Goal: Task Accomplishment & Management: Use online tool/utility

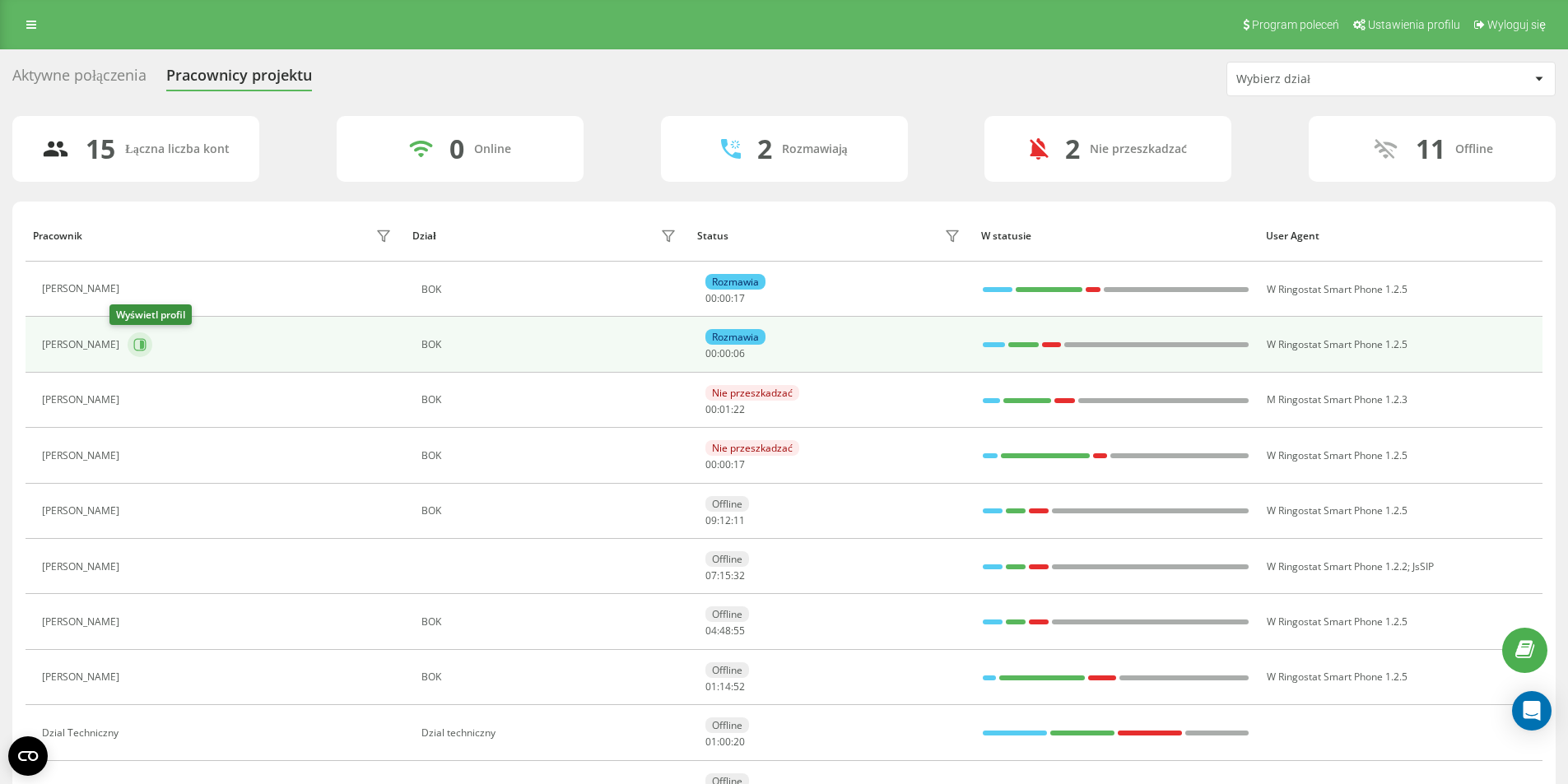
click at [140, 347] on icon at bounding box center [141, 344] width 4 height 9
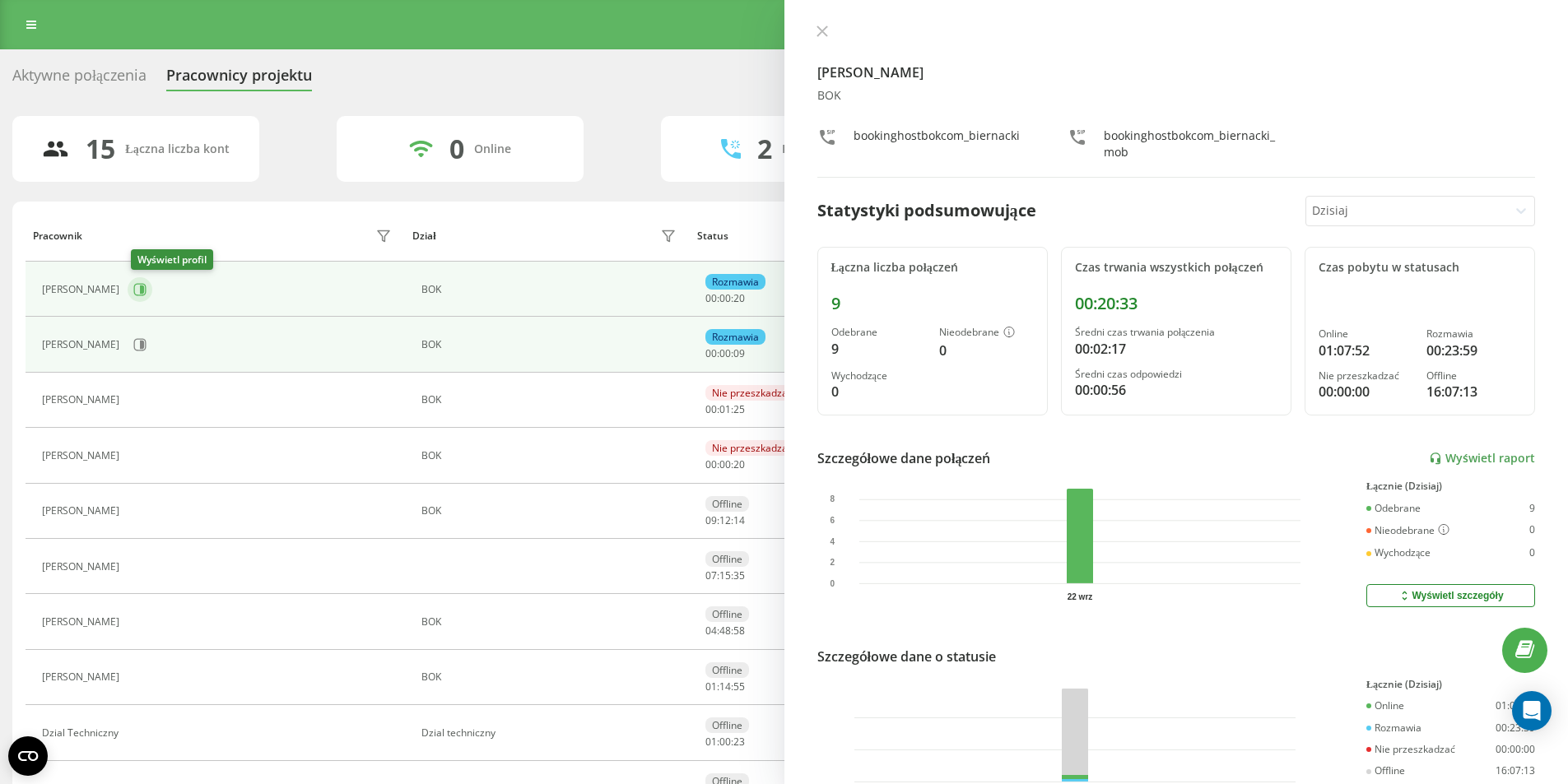
click at [144, 291] on icon at bounding box center [141, 290] width 4 height 9
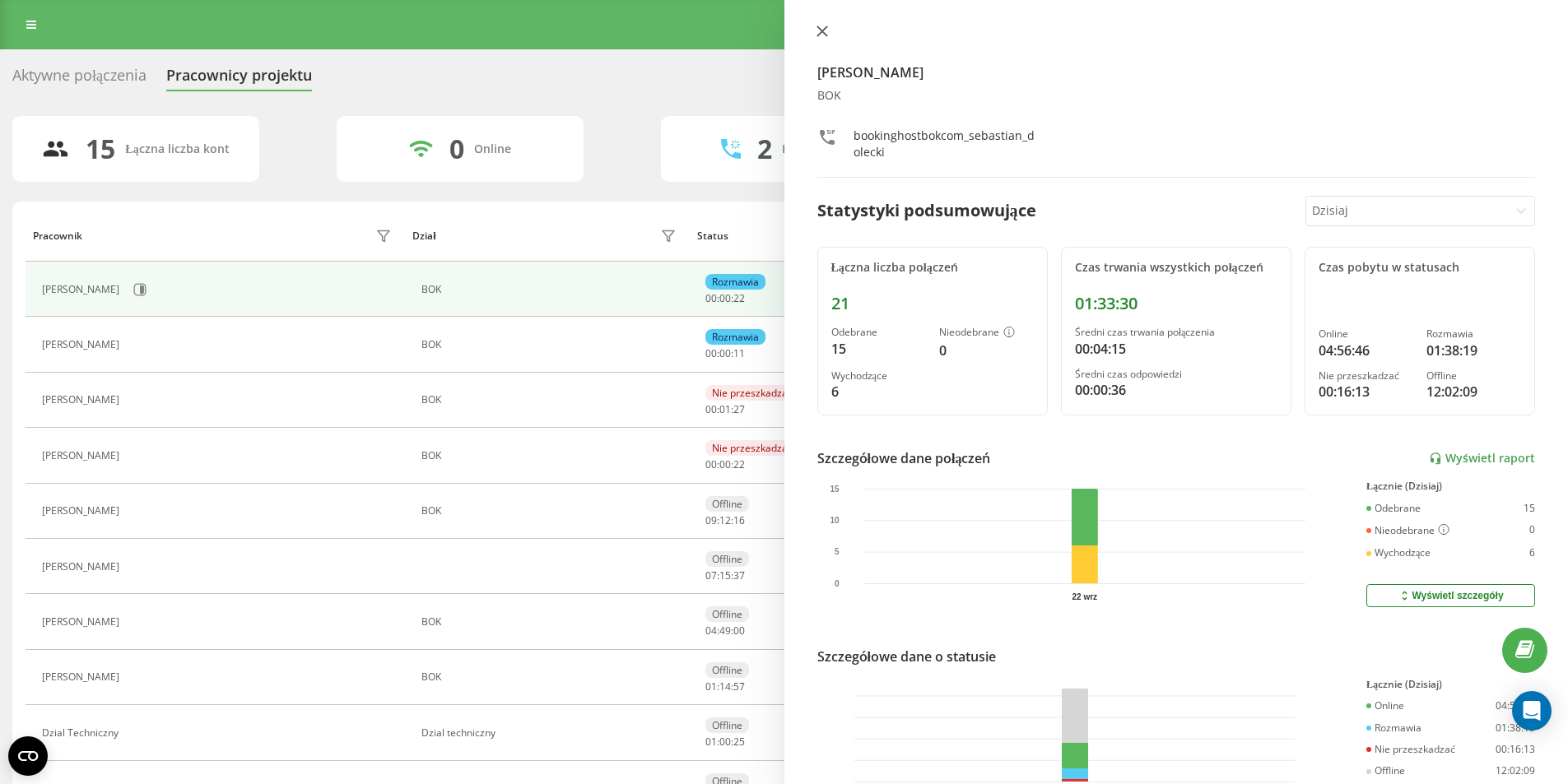
click at [820, 27] on icon at bounding box center [823, 31] width 12 height 12
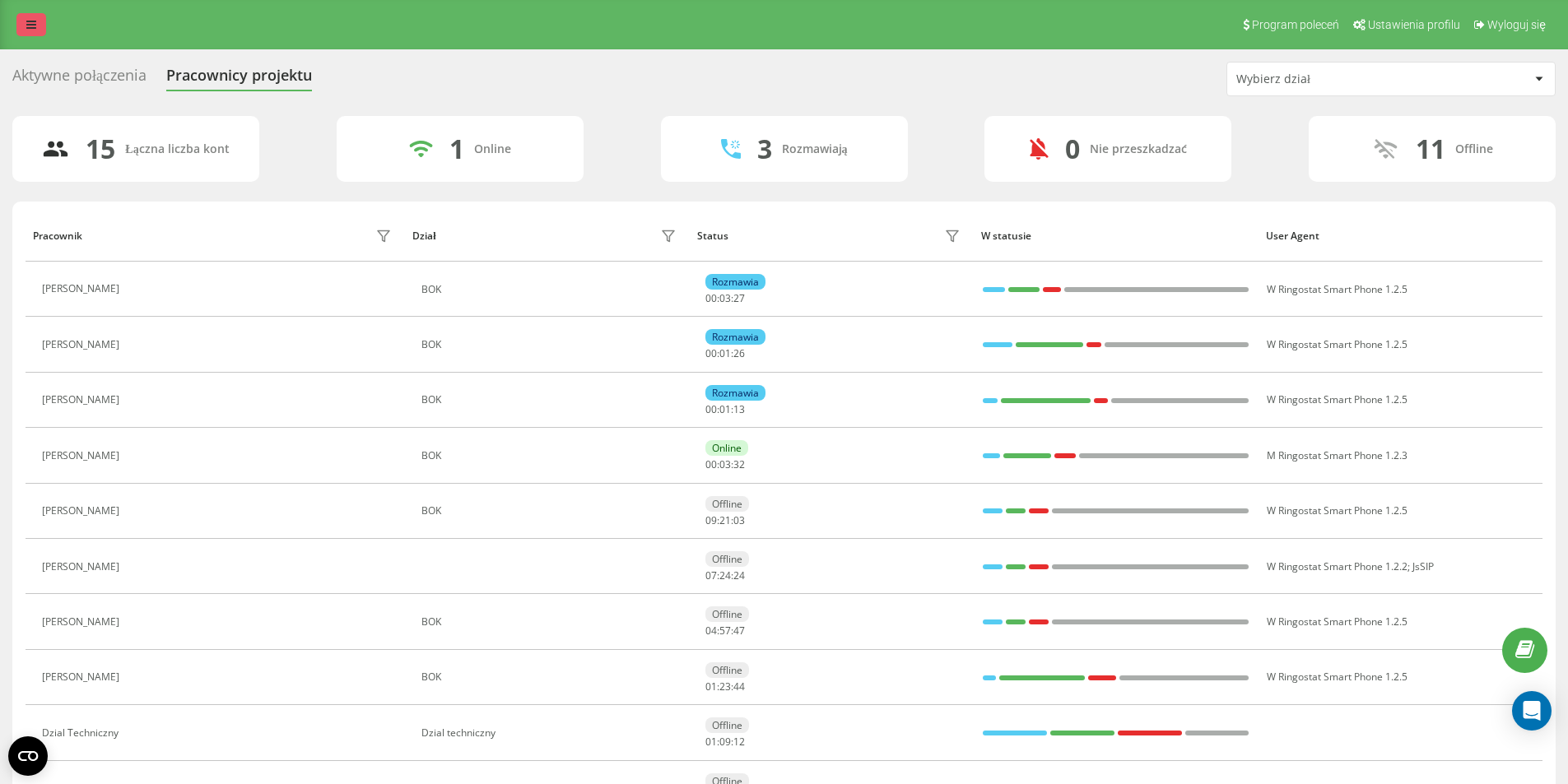
click at [37, 28] on link at bounding box center [31, 24] width 30 height 23
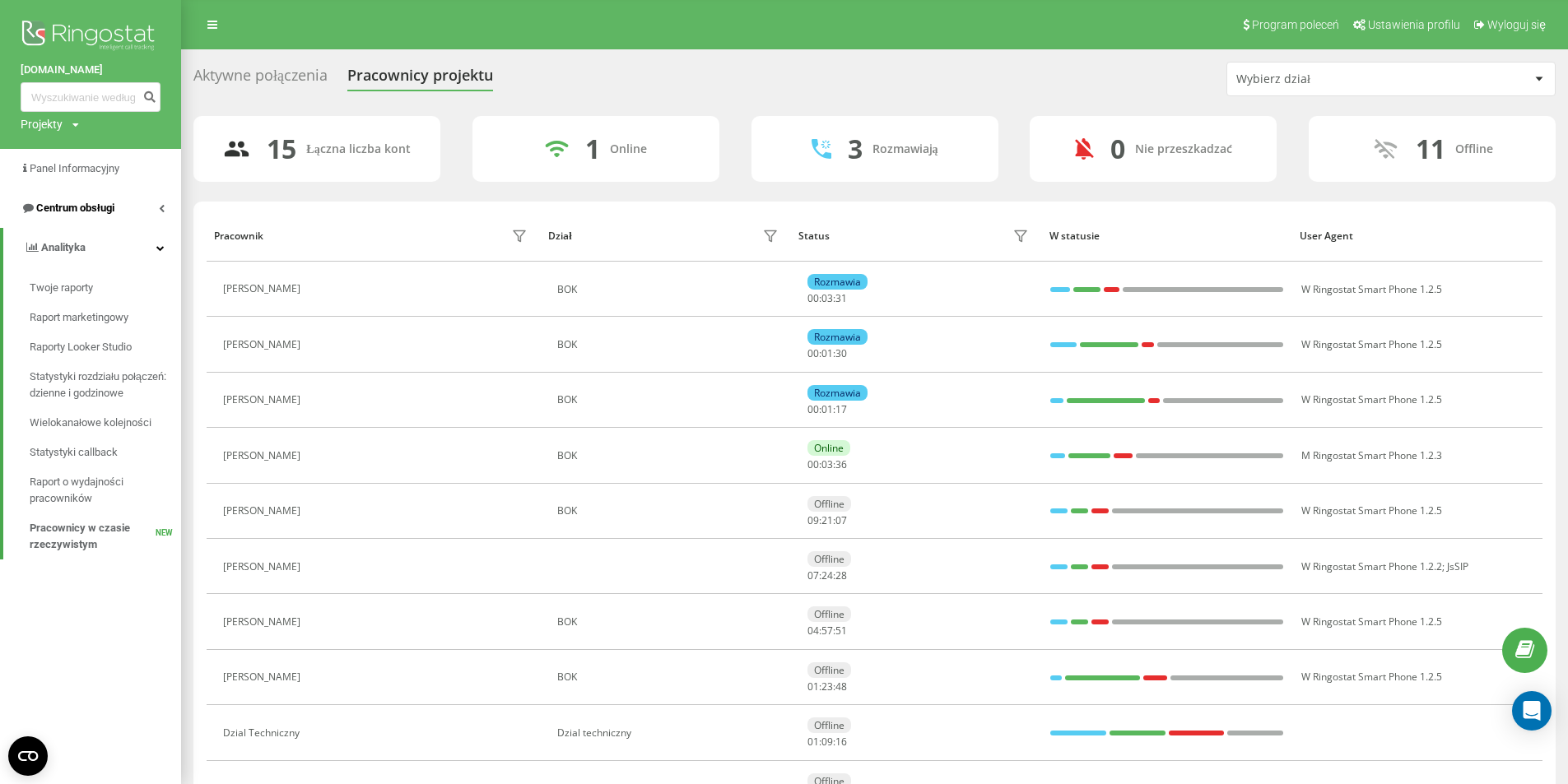
click at [121, 209] on link "Centrum obsługi" at bounding box center [90, 208] width 181 height 39
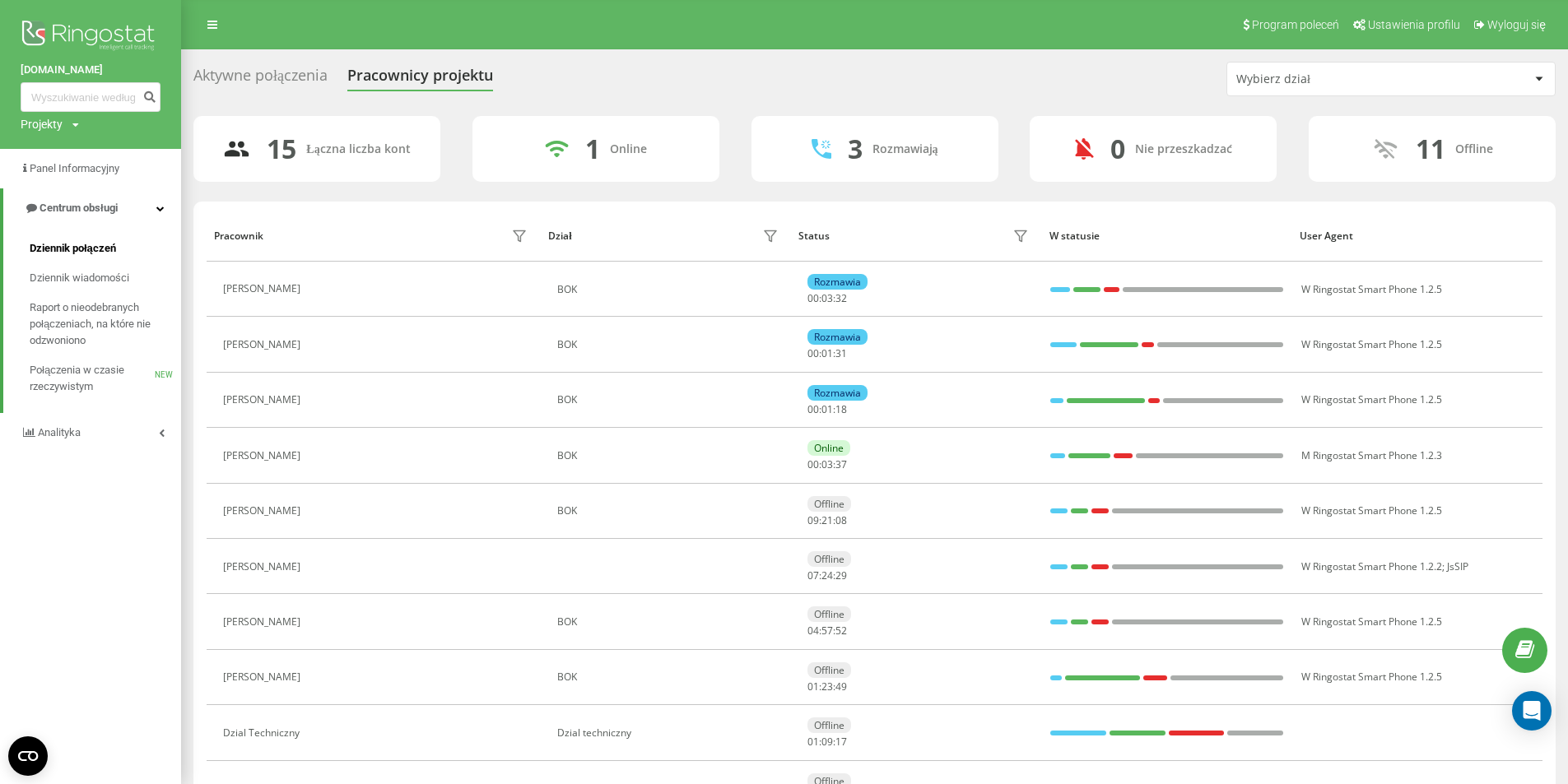
click at [102, 250] on span "Dziennik połączeń" at bounding box center [73, 247] width 87 height 16
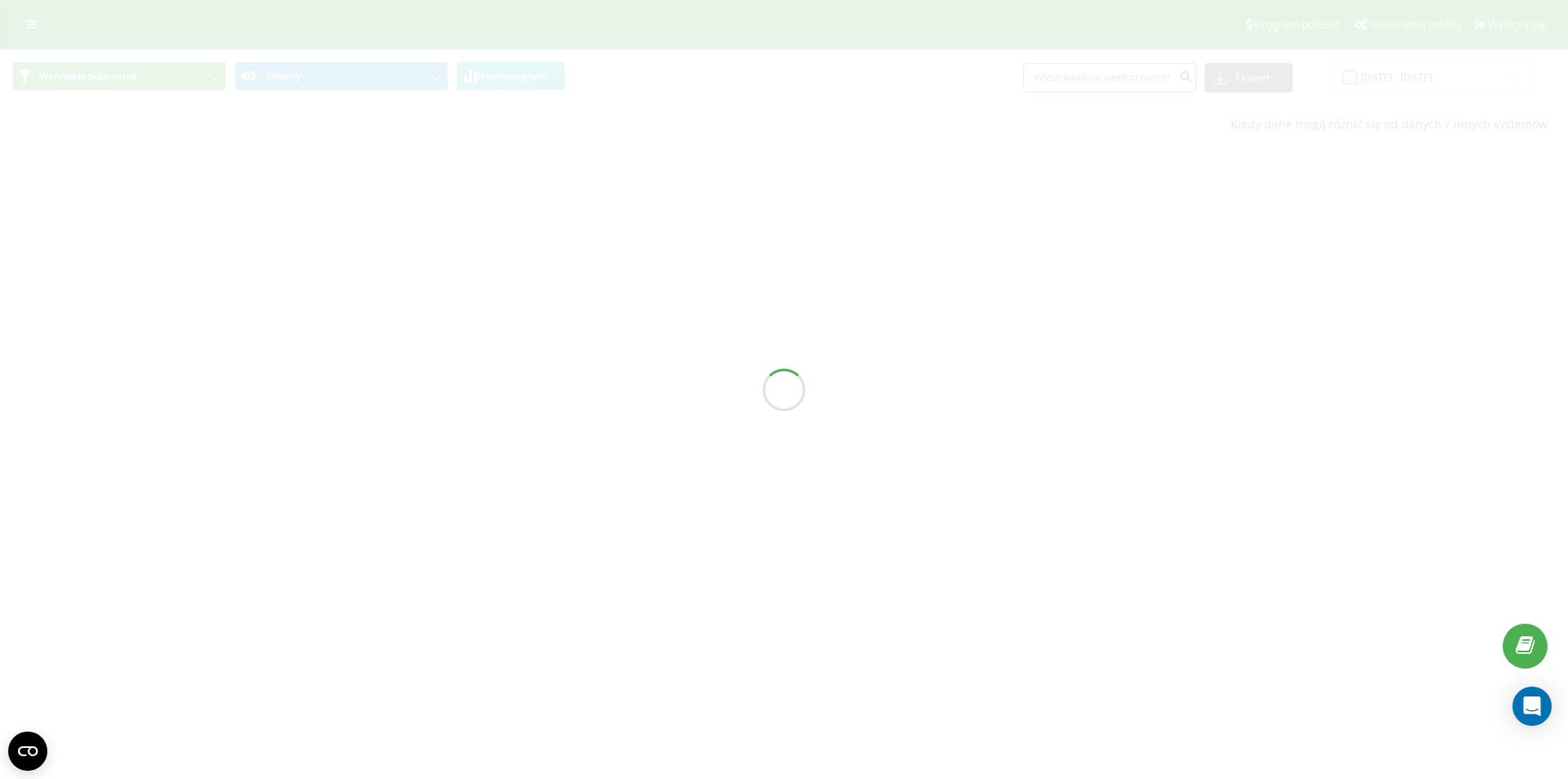
click at [1092, 78] on input at bounding box center [1110, 77] width 173 height 30
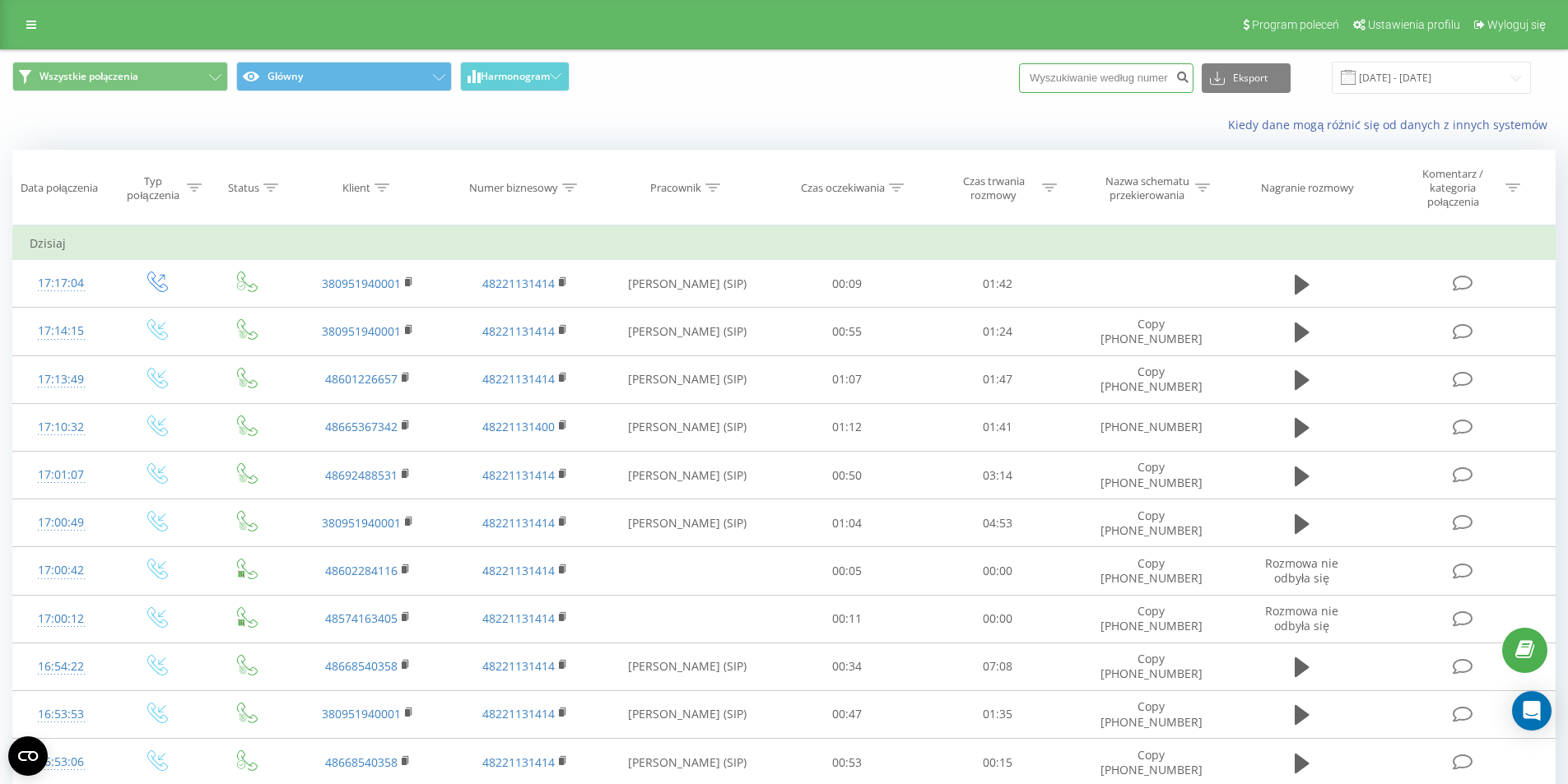
click at [1109, 82] on input at bounding box center [1106, 77] width 174 height 30
paste input "380967489767"
type input "380967489767"
click at [1189, 77] on icon "submit" at bounding box center [1182, 75] width 14 height 10
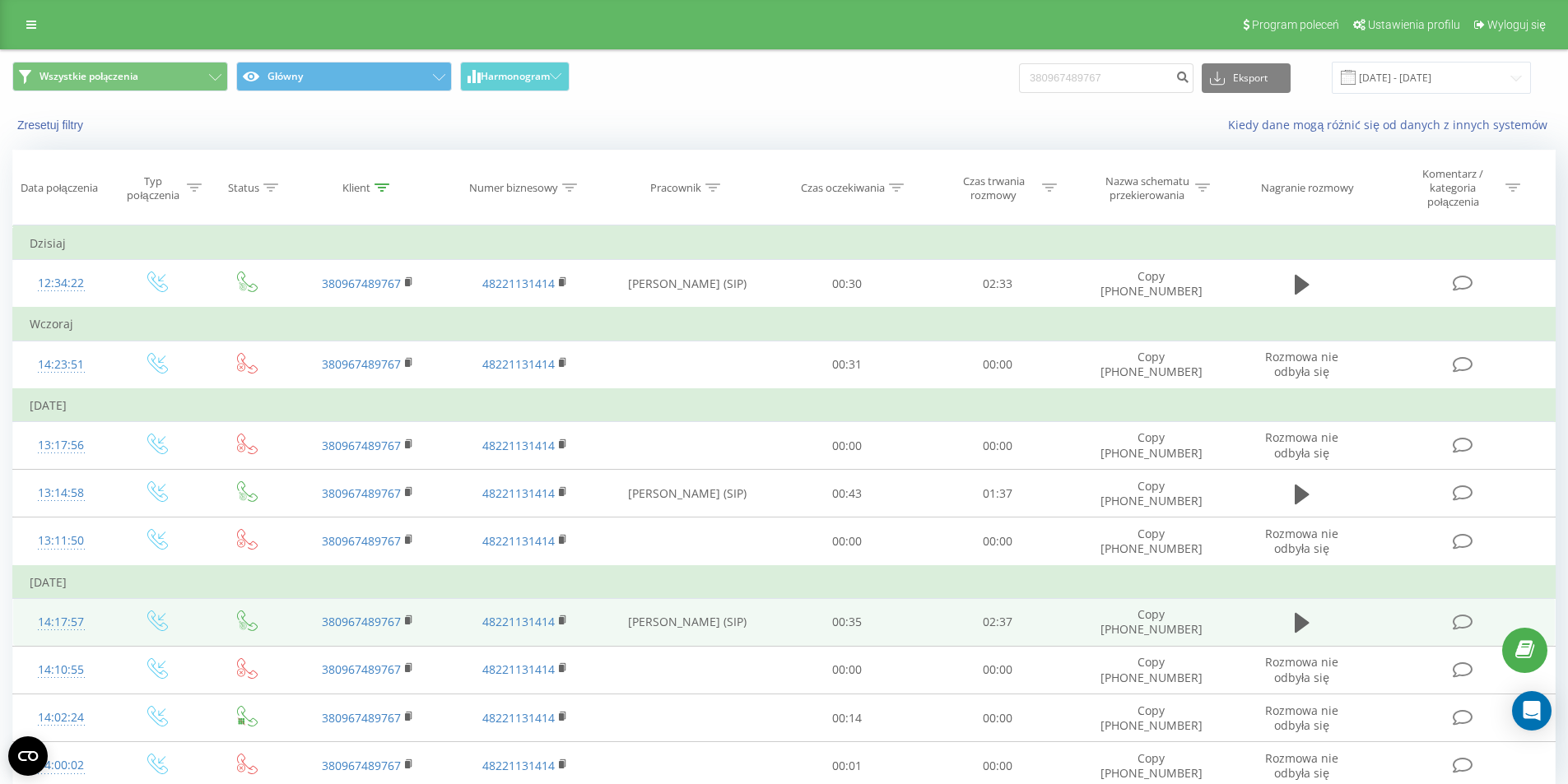
click at [1288, 616] on td at bounding box center [1302, 622] width 145 height 48
click at [1301, 622] on icon at bounding box center [1302, 622] width 14 height 20
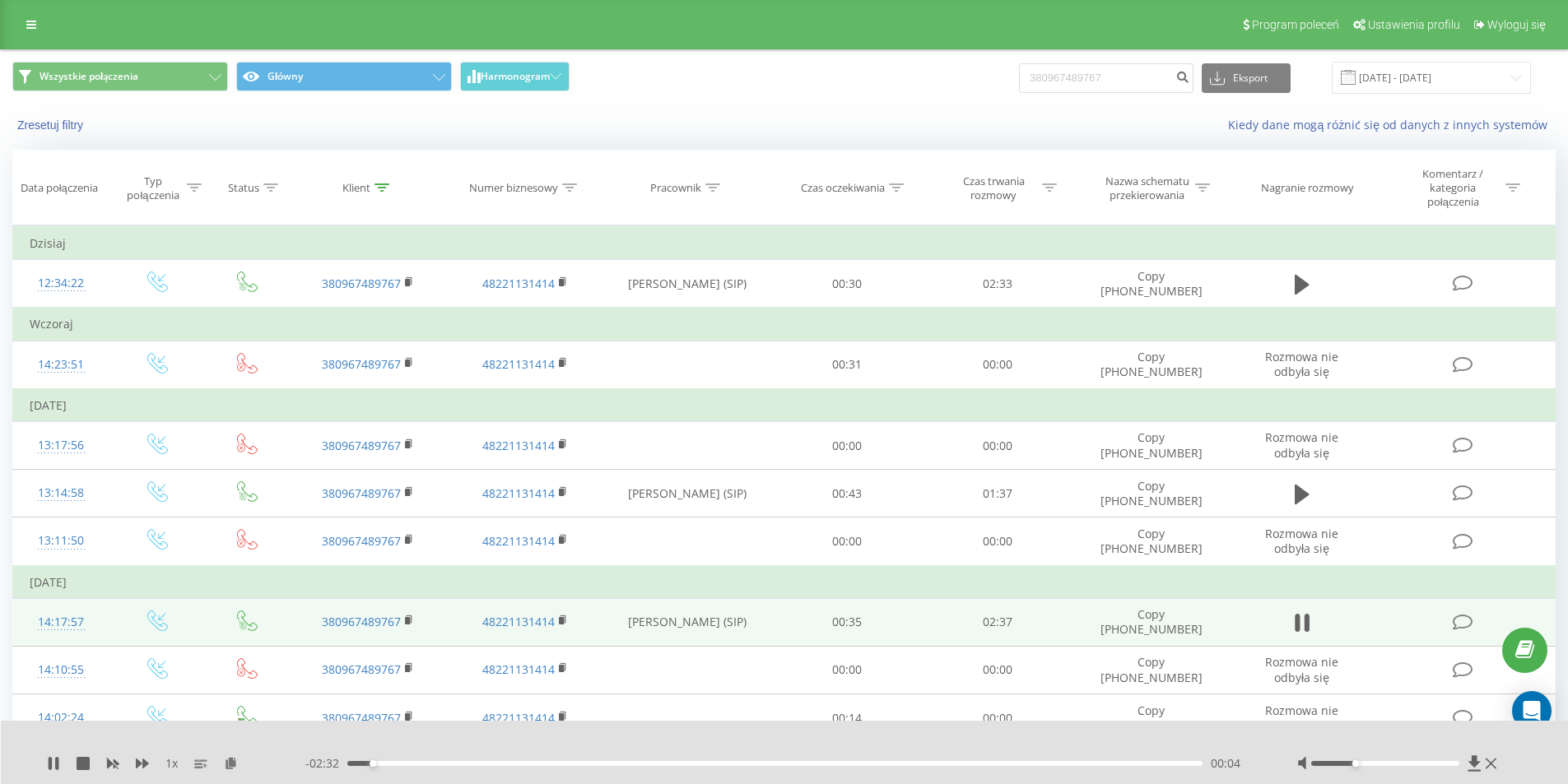
drag, startPoint x: 1382, startPoint y: 762, endPoint x: 1361, endPoint y: 763, distance: 21.0
click at [1361, 763] on div at bounding box center [1385, 764] width 148 height 5
drag, startPoint x: 1368, startPoint y: 766, endPoint x: 1394, endPoint y: 760, distance: 26.7
click at [1394, 760] on div at bounding box center [1399, 763] width 204 height 16
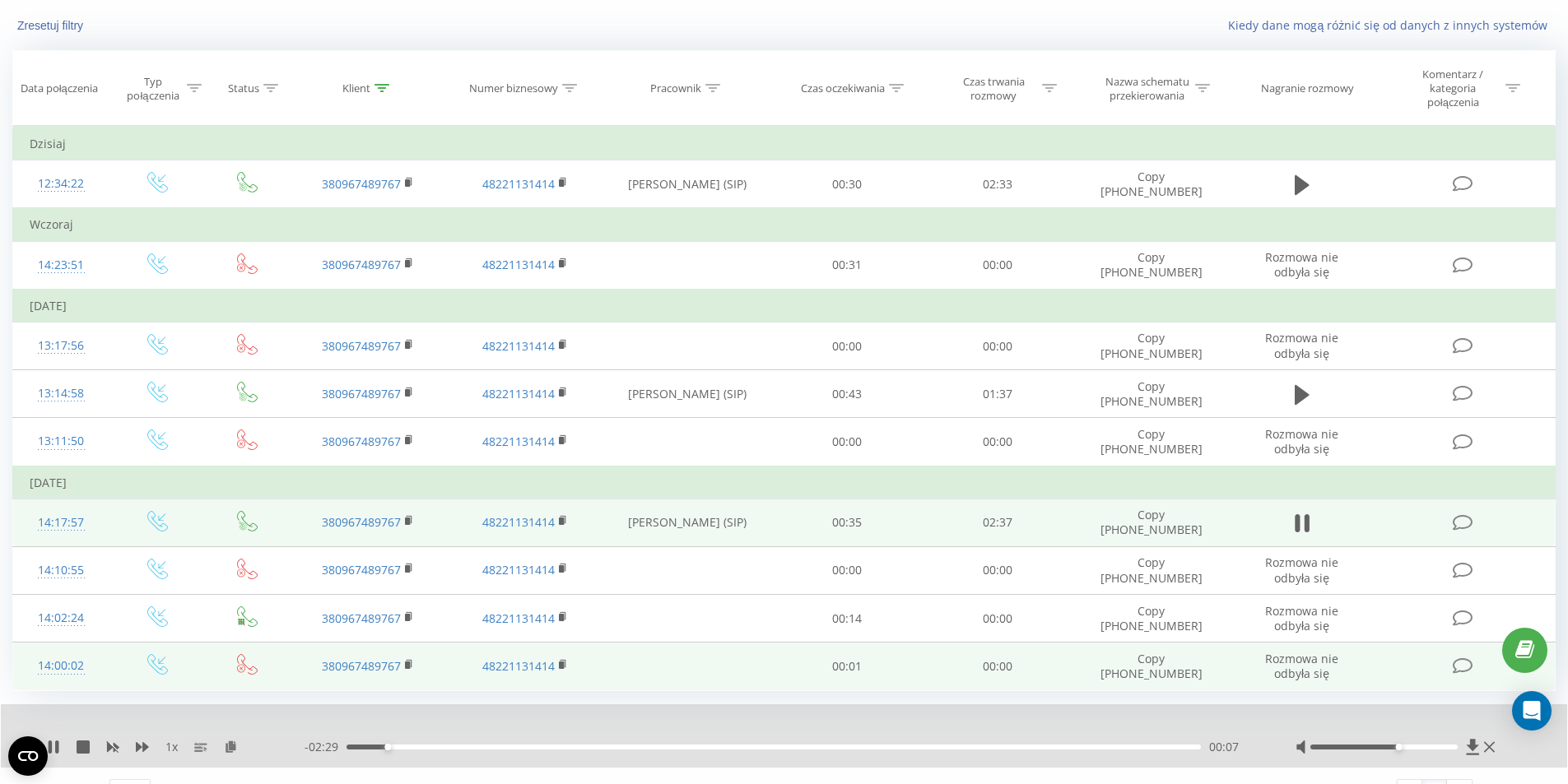
scroll to position [132, 0]
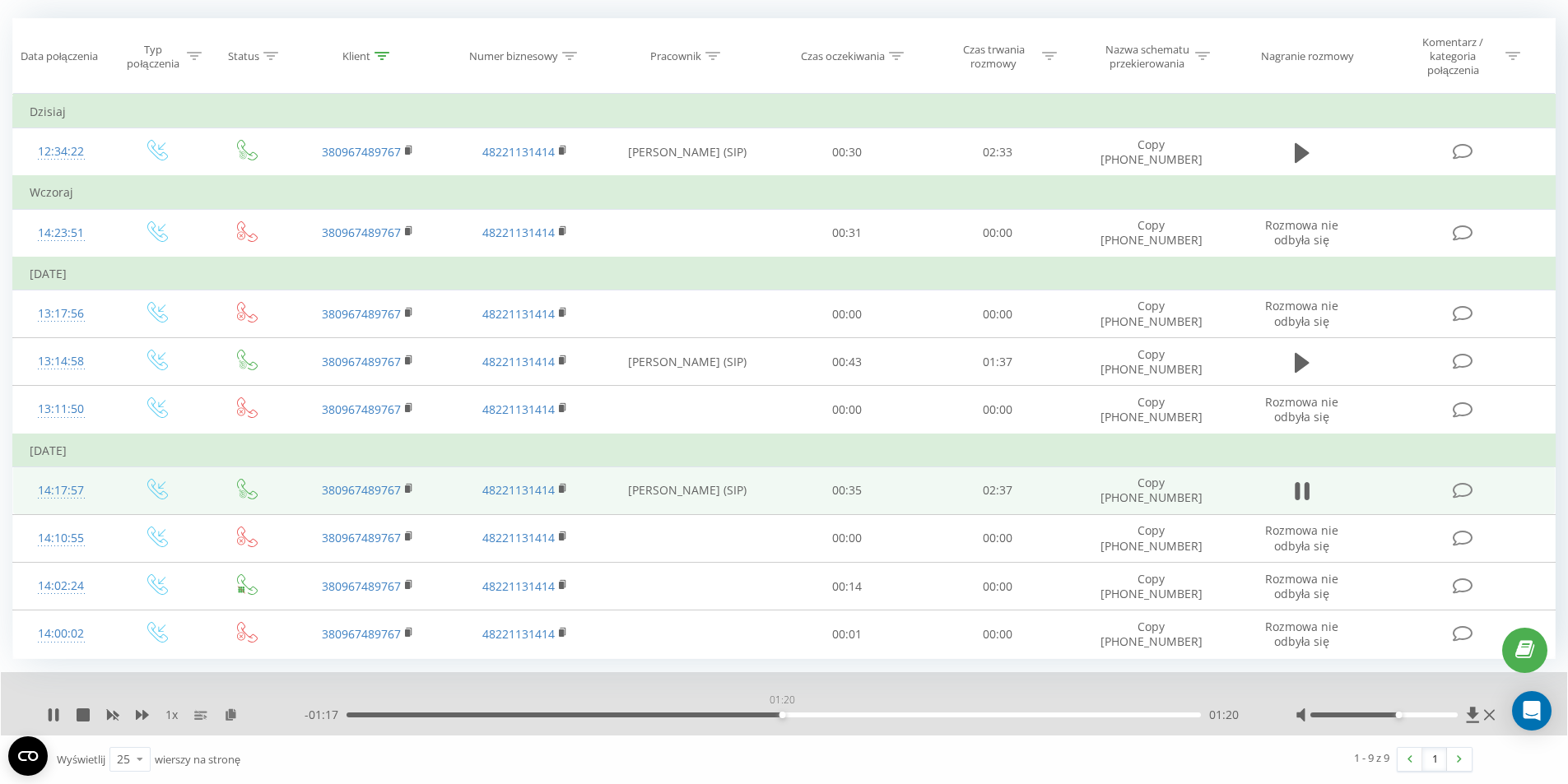
click at [782, 715] on div "01:20" at bounding box center [773, 715] width 854 height 5
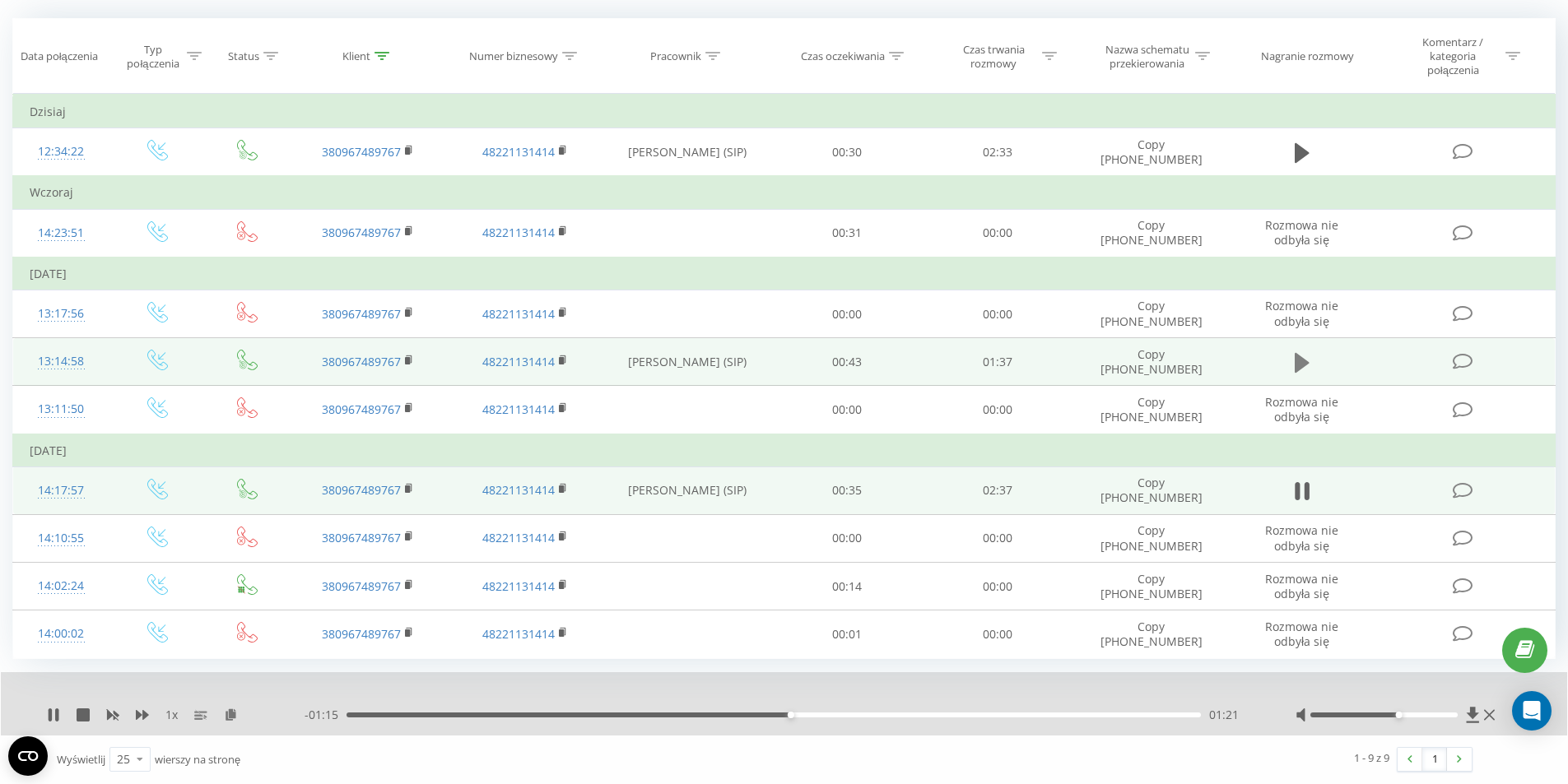
click at [1309, 363] on icon at bounding box center [1302, 362] width 14 height 20
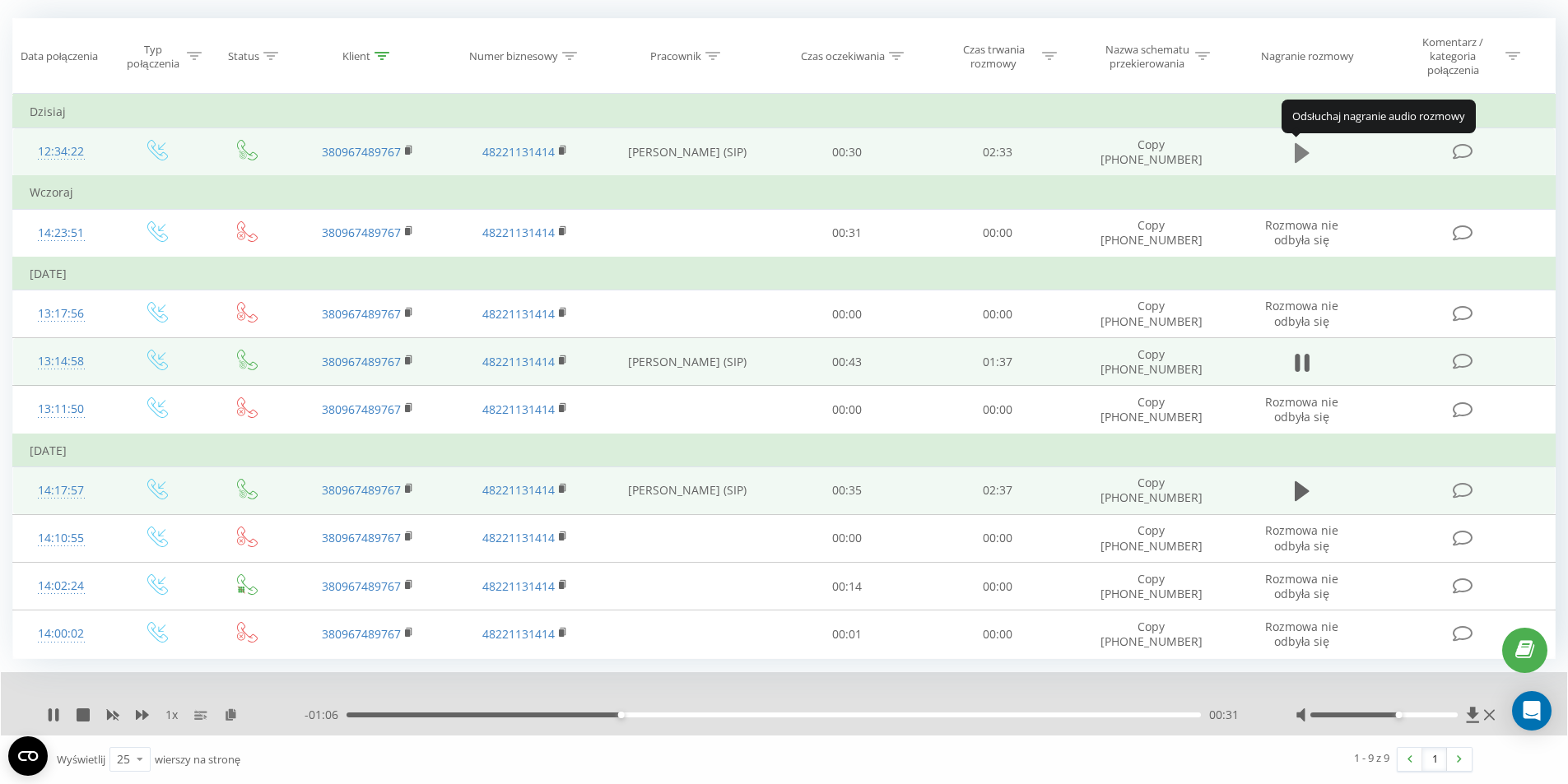
click at [1303, 156] on icon at bounding box center [1302, 152] width 14 height 20
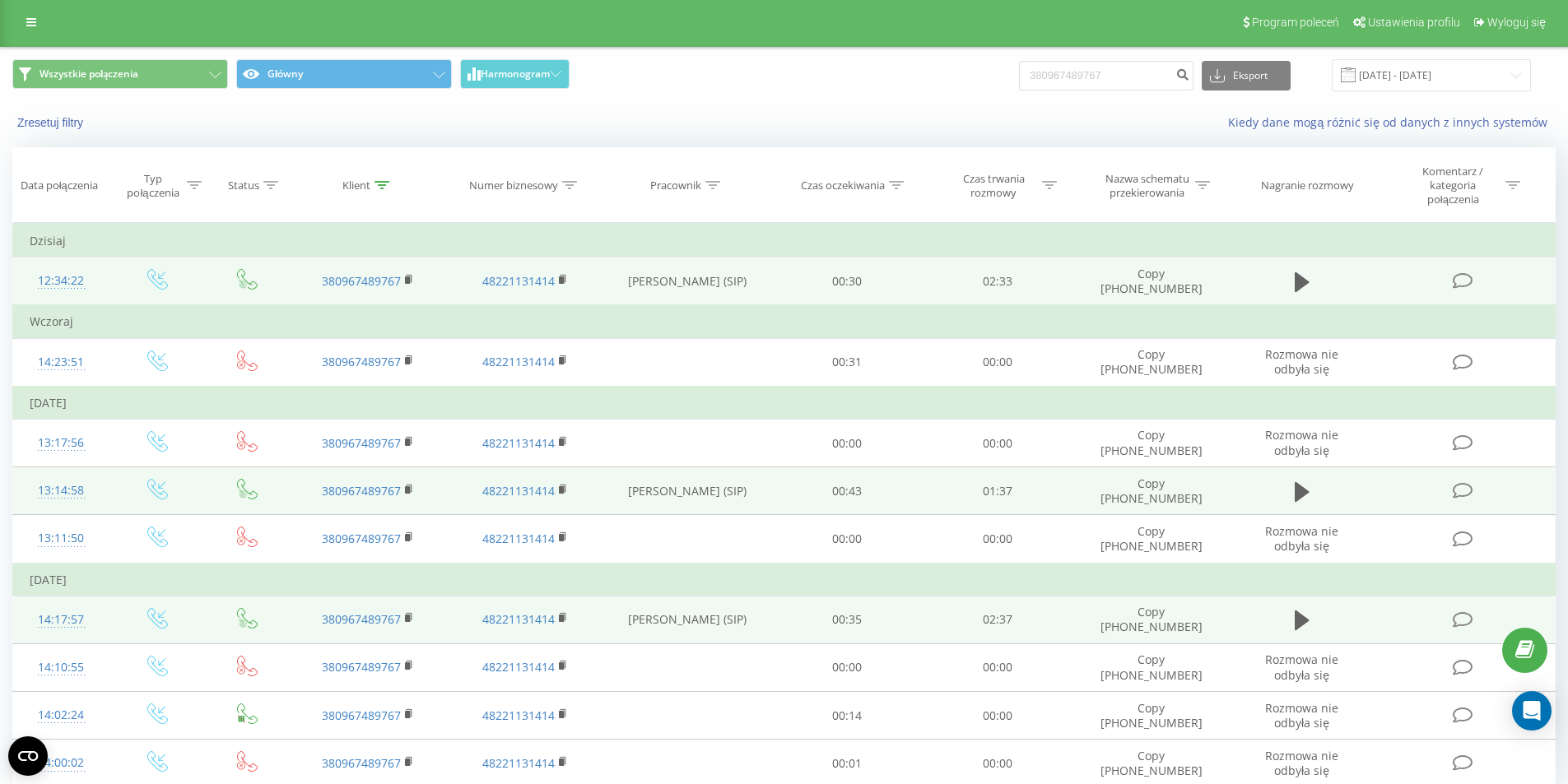
scroll to position [0, 0]
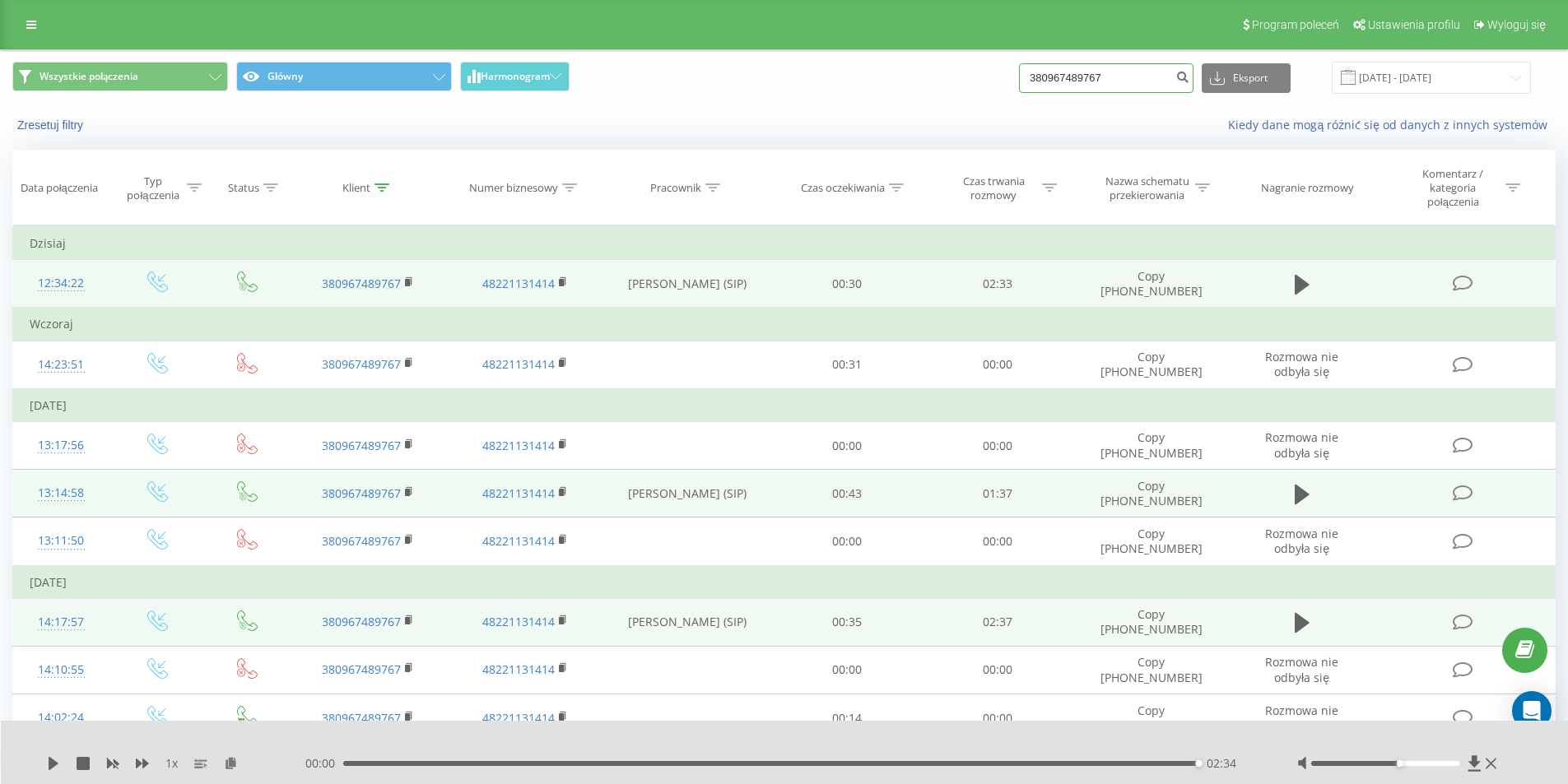
drag, startPoint x: 1104, startPoint y: 73, endPoint x: 1027, endPoint y: 77, distance: 77.1
click at [1027, 77] on div "Wszystkie połączenia Główny Harmonogram 380967489767 Eksport .csv .xls .xlsx 22…" at bounding box center [784, 78] width 1543 height 32
click at [1189, 76] on icon "submit" at bounding box center [1182, 75] width 14 height 10
